Goal: Task Accomplishment & Management: Manage account settings

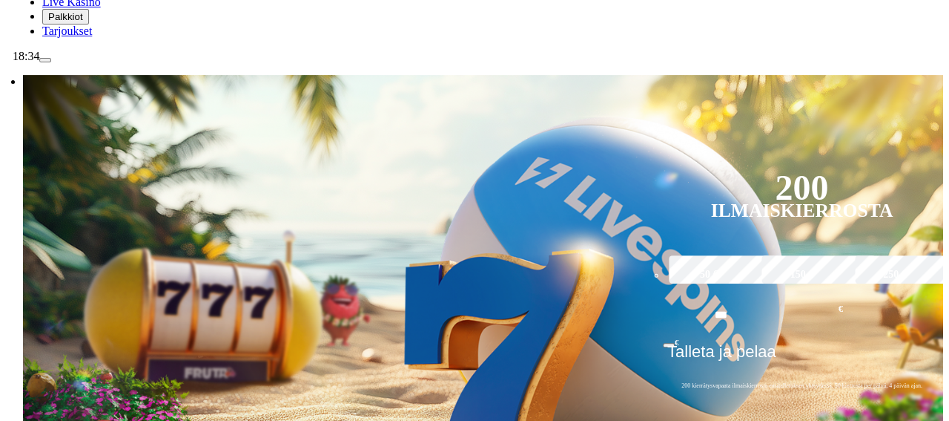
scroll to position [174, 0]
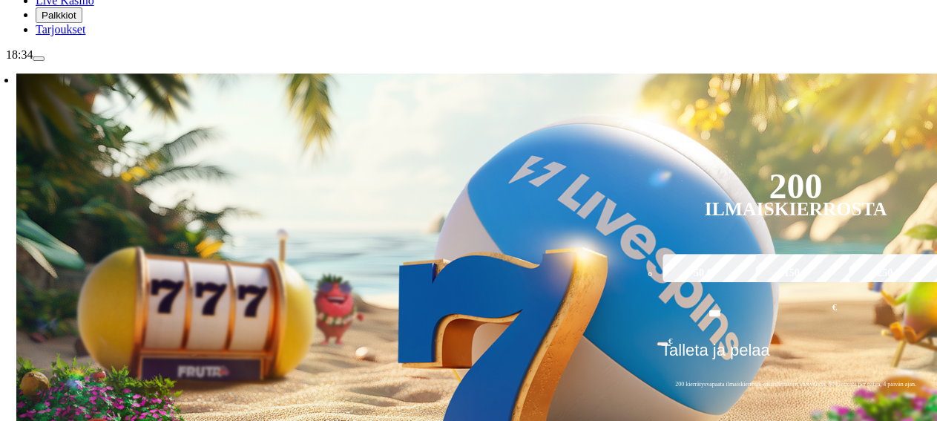
click at [39, 59] on span "menu icon" at bounding box center [39, 59] width 0 height 0
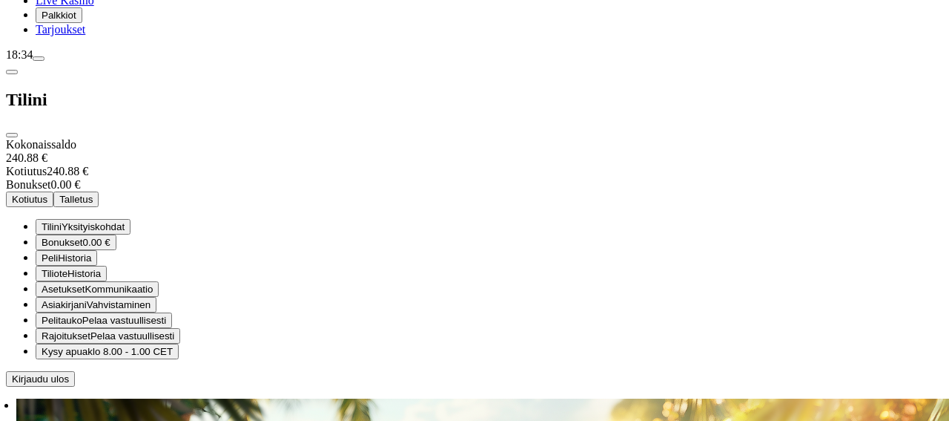
click at [47, 194] on span "Kotiutus" at bounding box center [30, 199] width 36 height 11
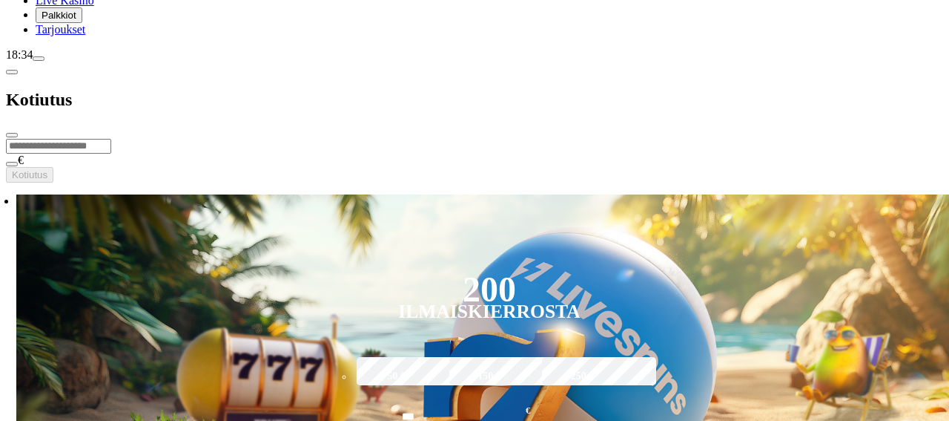
click at [111, 139] on input "number" at bounding box center [58, 146] width 105 height 15
type input "***"
click at [47, 169] on span "Kotiutus" at bounding box center [30, 174] width 36 height 11
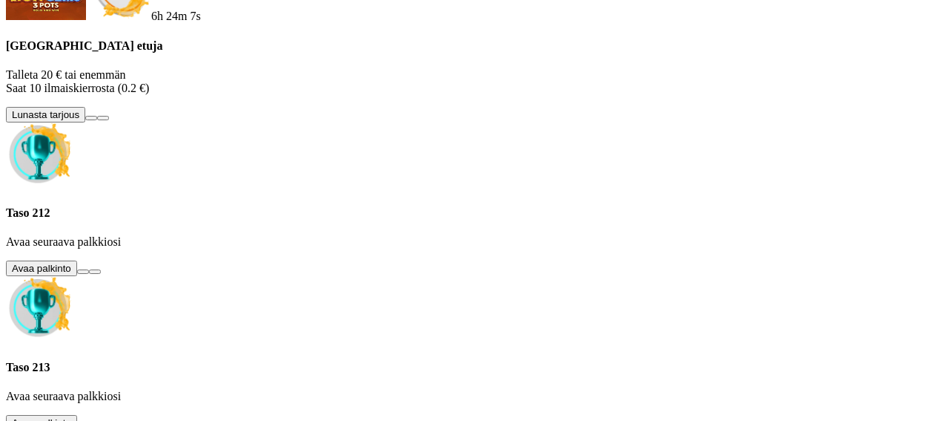
scroll to position [410, 0]
click at [89, 269] on button at bounding box center [83, 271] width 12 height 4
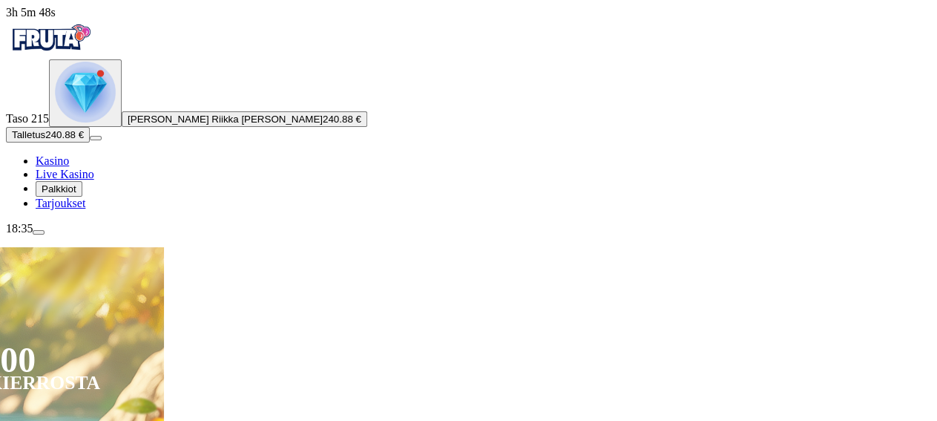
click at [76, 122] on img "Primary" at bounding box center [85, 92] width 61 height 61
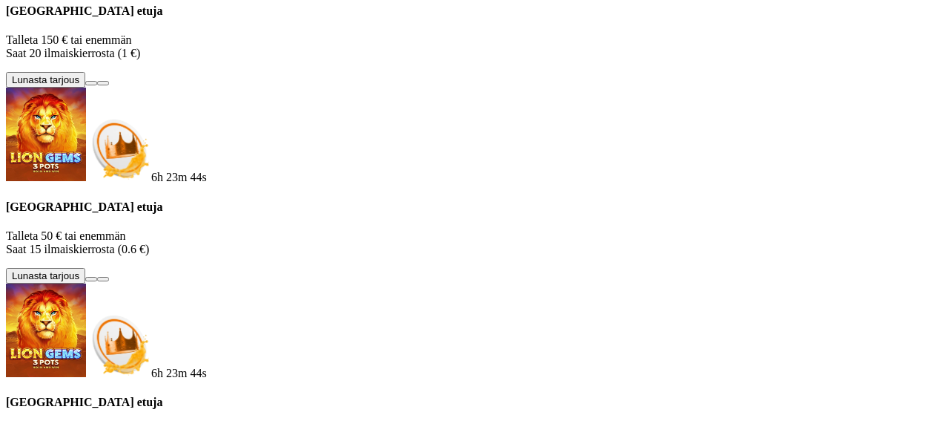
scroll to position [622, 0]
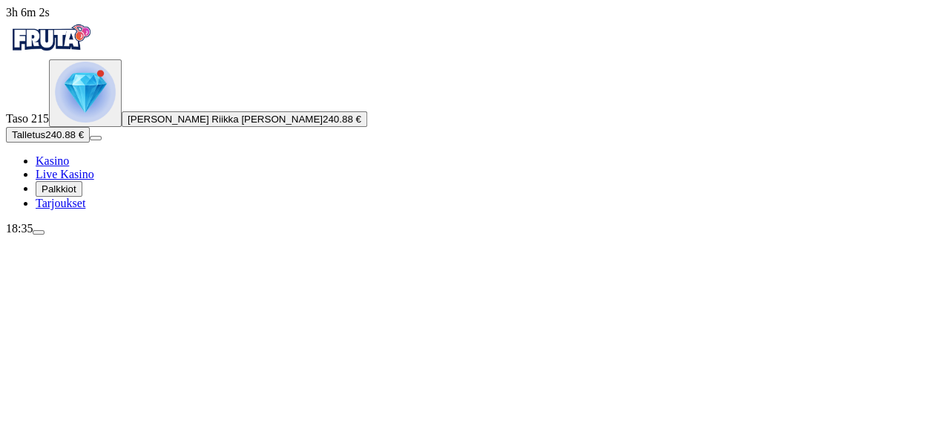
click at [91, 122] on img "Primary" at bounding box center [85, 92] width 61 height 61
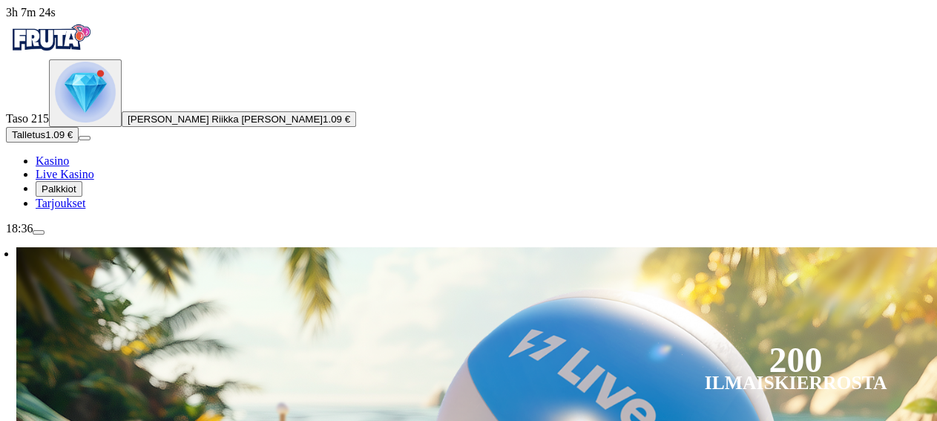
click at [88, 122] on img "Primary" at bounding box center [85, 92] width 61 height 61
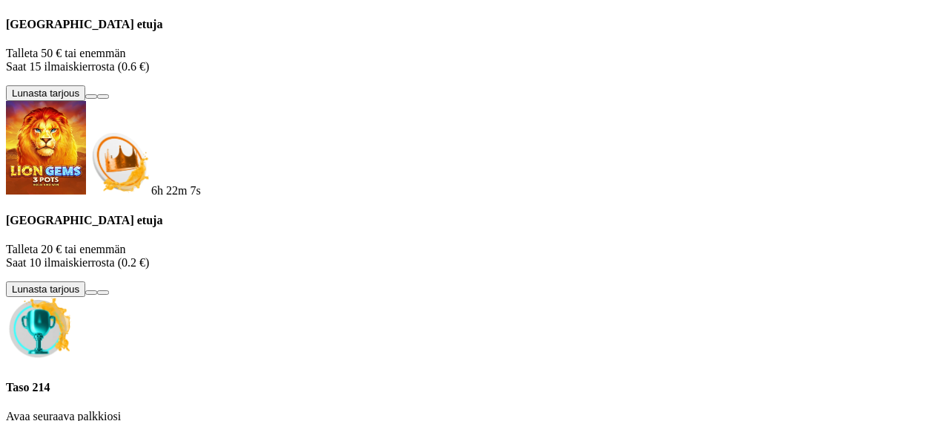
scroll to position [352, 0]
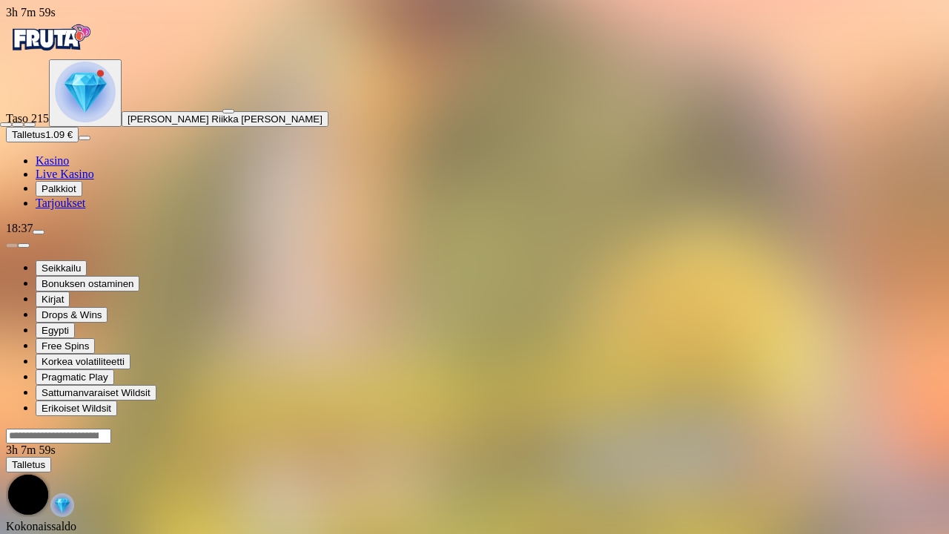
click at [30, 125] on span "fullscreen-exit icon" at bounding box center [30, 125] width 0 height 0
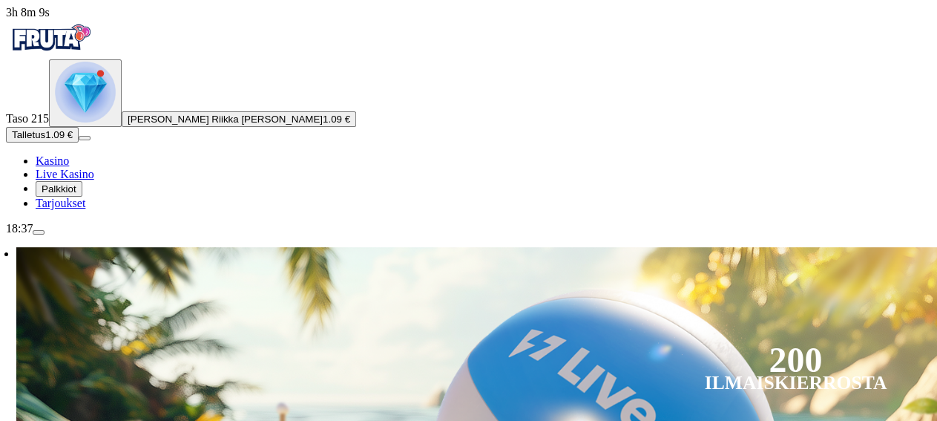
click at [76, 122] on img "Primary" at bounding box center [85, 92] width 61 height 61
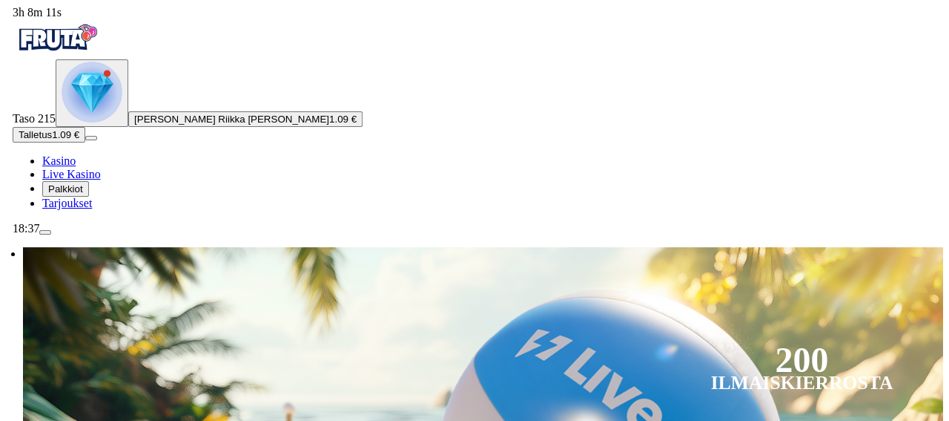
scroll to position [797, 0]
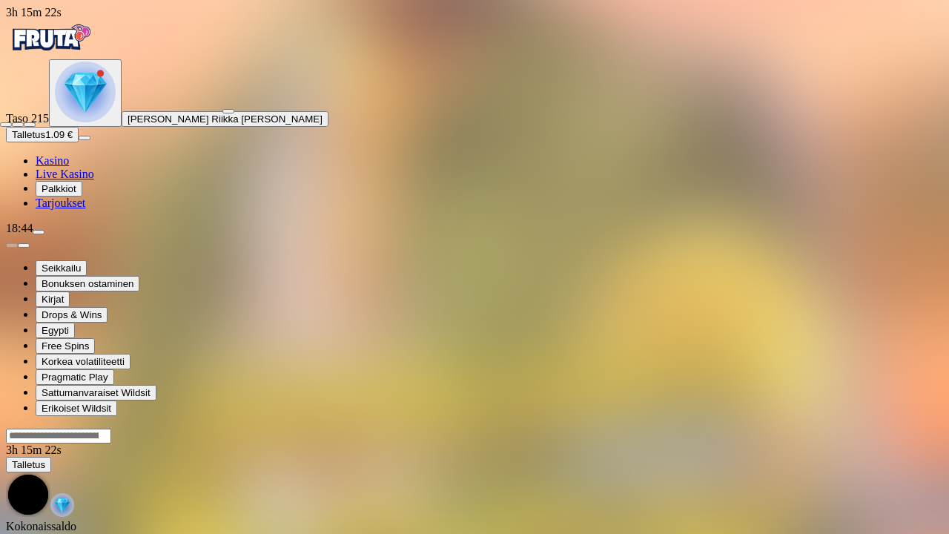
click at [30, 125] on span "fullscreen-exit icon" at bounding box center [30, 125] width 0 height 0
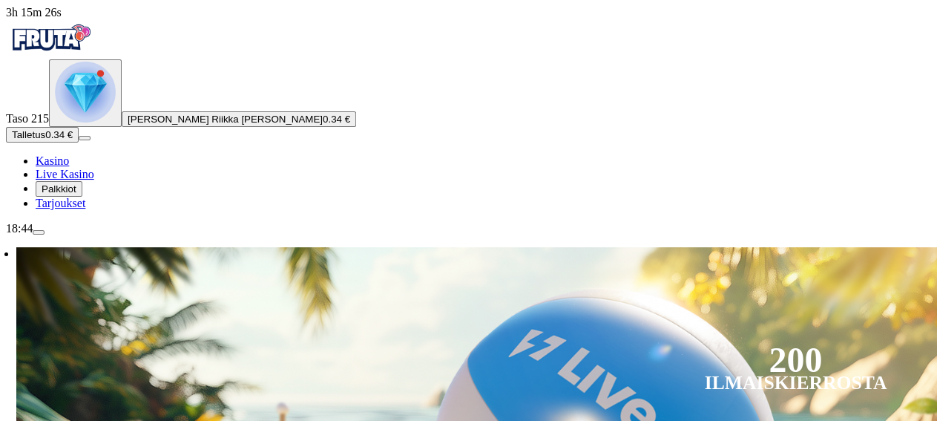
click at [76, 122] on img "Primary" at bounding box center [85, 92] width 61 height 61
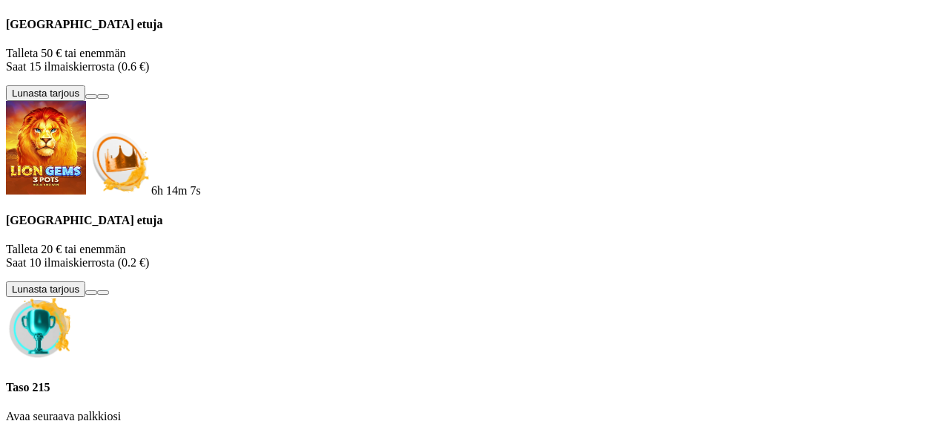
scroll to position [331, 0]
